Goal: Find specific page/section: Locate a particular part of the current website

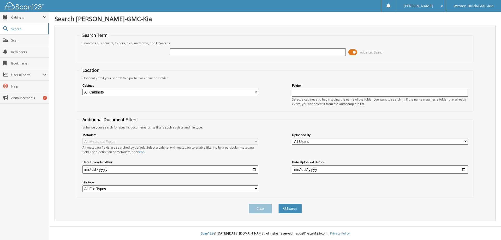
click at [185, 55] on input "text" at bounding box center [258, 52] width 176 height 8
type input "113986"
click at [279, 204] on button "Search" at bounding box center [290, 209] width 23 height 10
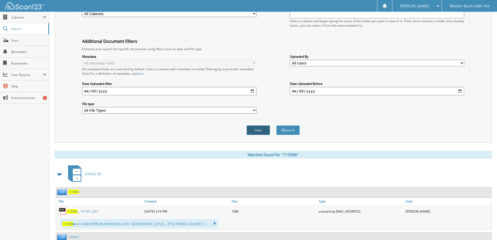
scroll to position [157, 0]
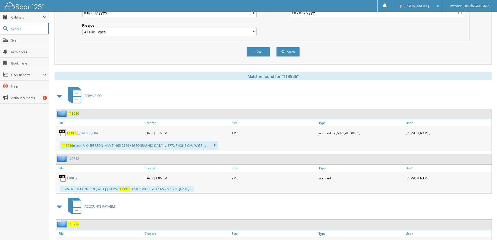
click at [85, 133] on link "113986 __141301_004" at bounding box center [82, 133] width 31 height 4
